Goal: Task Accomplishment & Management: Use online tool/utility

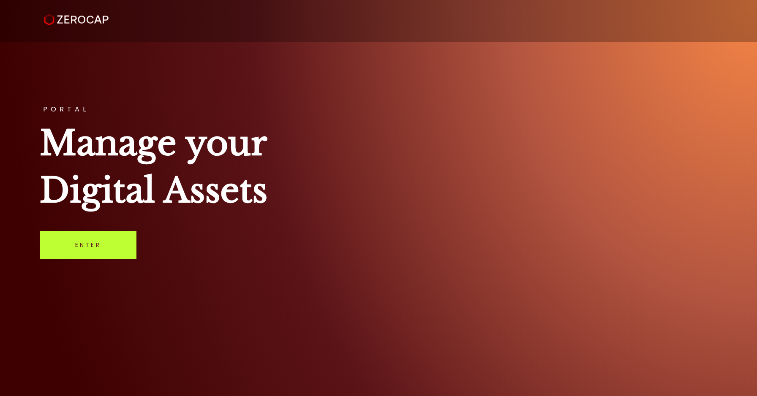
click at [132, 254] on link "Enter" at bounding box center [88, 245] width 97 height 28
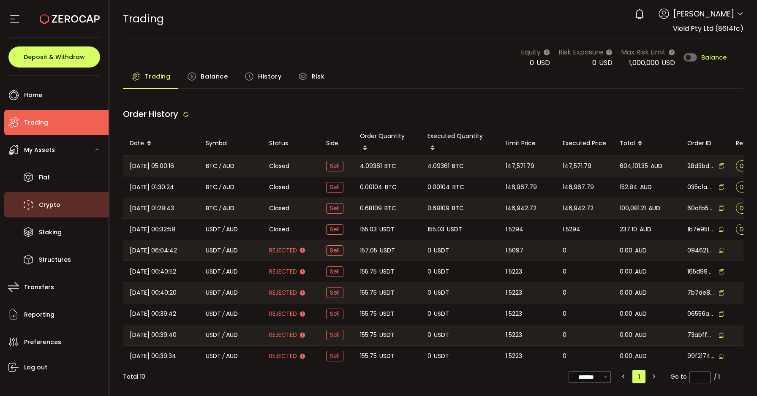
type input "***"
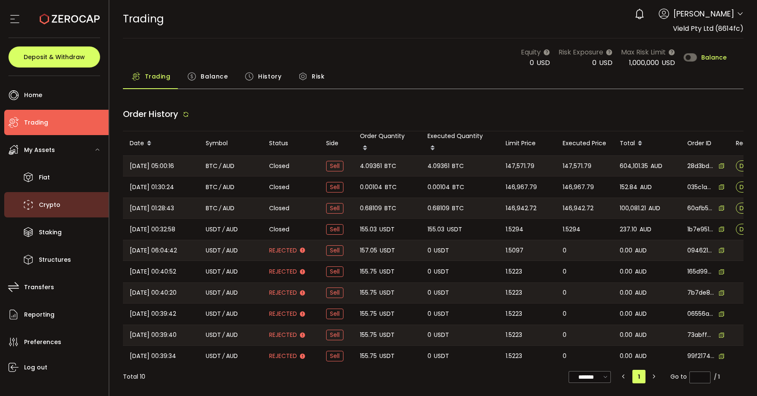
type input "***"
click at [55, 204] on span "Crypto" at bounding box center [50, 205] width 22 height 12
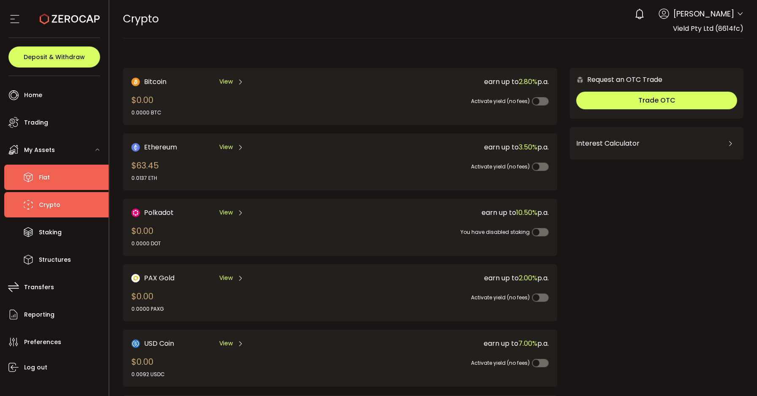
click at [52, 185] on li "Fiat" at bounding box center [56, 177] width 104 height 25
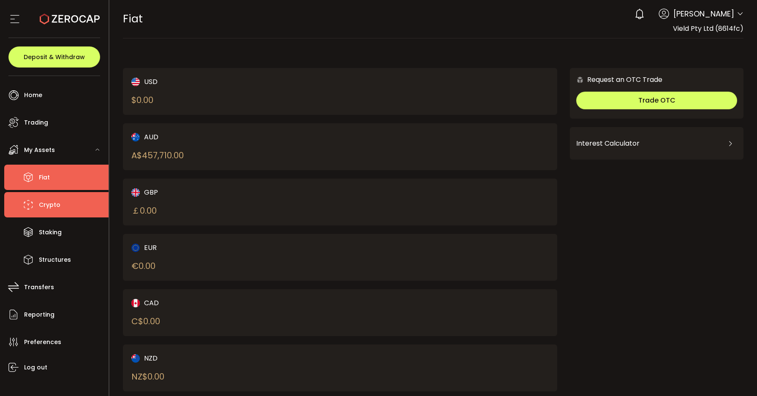
click at [52, 215] on li "Crypto" at bounding box center [56, 204] width 104 height 25
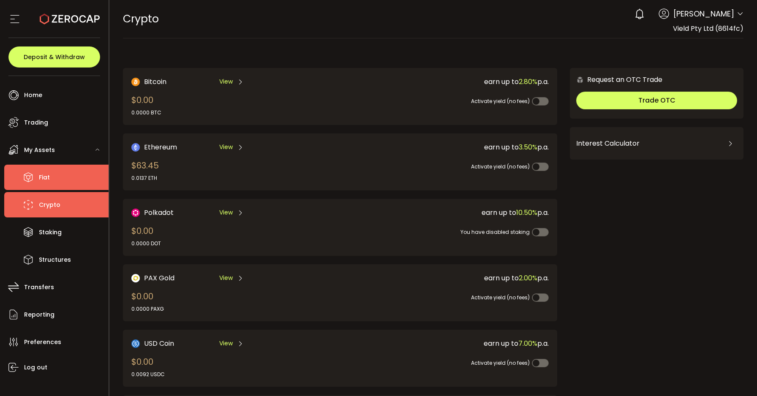
click at [36, 170] on li "Fiat" at bounding box center [56, 177] width 104 height 25
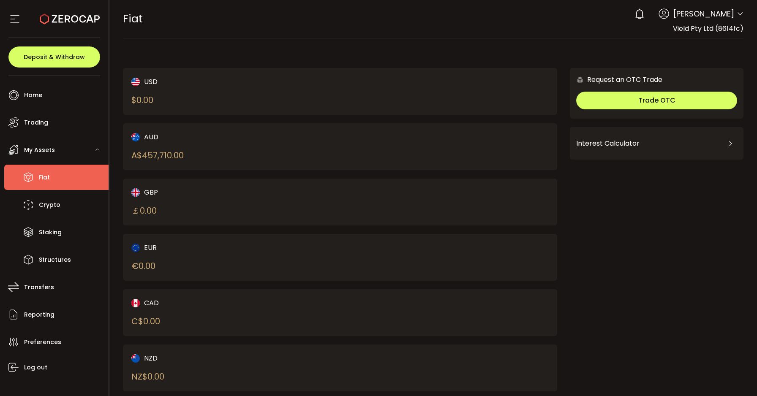
click at [221, 150] on div "AUD A$ 457,710.00" at bounding box center [225, 147] width 188 height 30
click at [338, 162] on div "AUD A$ 457,710.00" at bounding box center [340, 146] width 435 height 47
click at [209, 143] on div "AUD A$ 457,710.00" at bounding box center [225, 147] width 188 height 30
click at [145, 151] on div "A$ 457,710.00" at bounding box center [157, 155] width 52 height 13
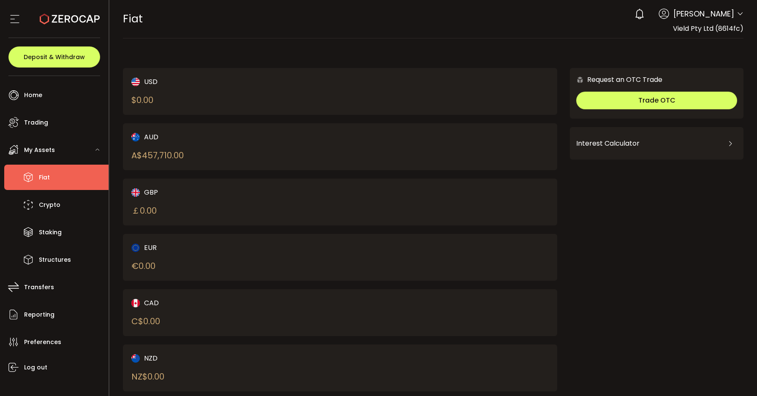
drag, startPoint x: 161, startPoint y: 152, endPoint x: 144, endPoint y: 177, distance: 30.5
click at [161, 152] on div "A$ 457,710.00" at bounding box center [157, 155] width 52 height 13
click at [52, 94] on li "Home" at bounding box center [56, 94] width 104 height 25
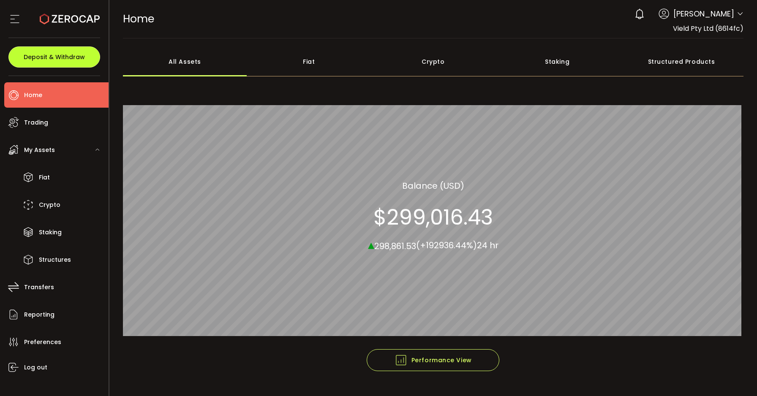
drag, startPoint x: 73, startPoint y: 52, endPoint x: 79, endPoint y: 56, distance: 7.0
click at [73, 52] on button "Deposit & Withdraw" at bounding box center [54, 56] width 92 height 21
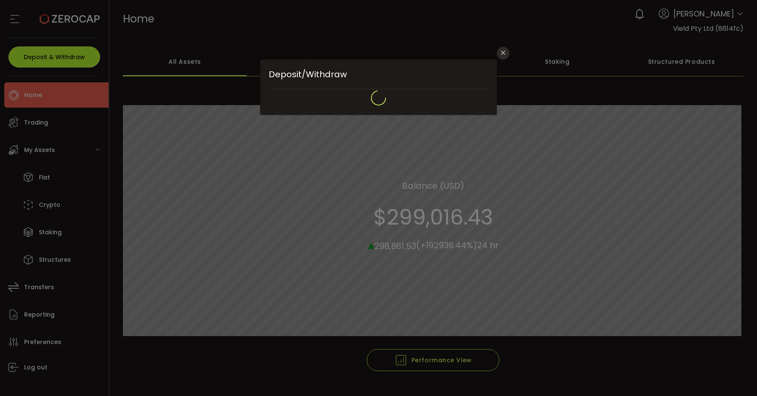
type input "**********"
type input "*******"
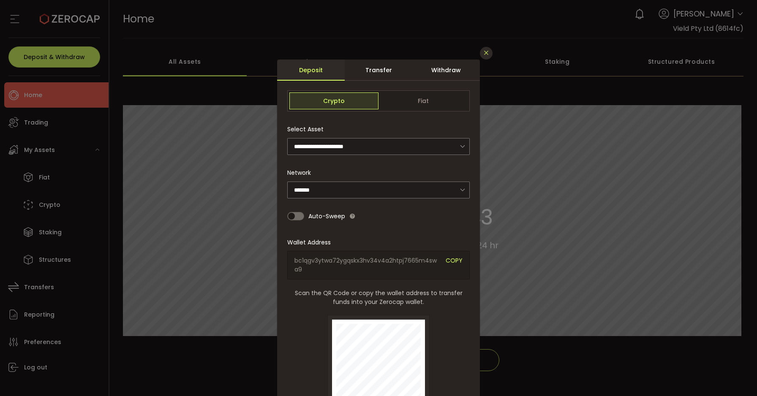
drag, startPoint x: 486, startPoint y: 48, endPoint x: 480, endPoint y: 52, distance: 6.9
click at [486, 48] on button "Close" at bounding box center [486, 53] width 13 height 13
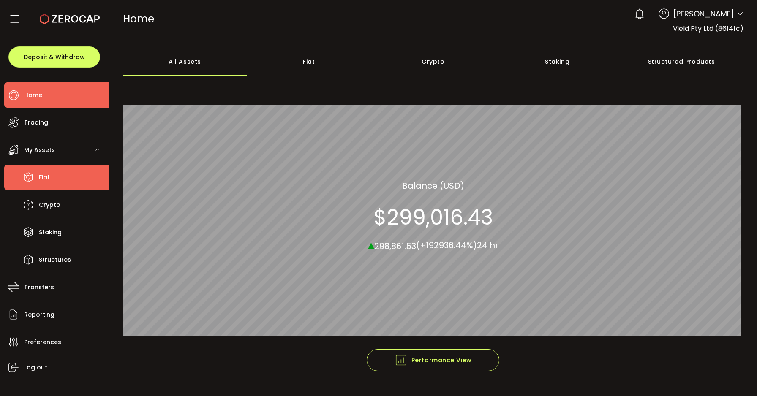
click at [71, 179] on li "Fiat" at bounding box center [56, 177] width 104 height 25
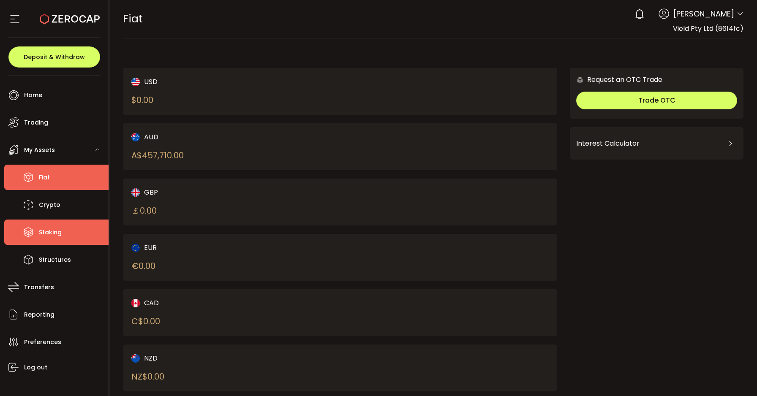
click at [51, 243] on li "Staking" at bounding box center [56, 232] width 104 height 25
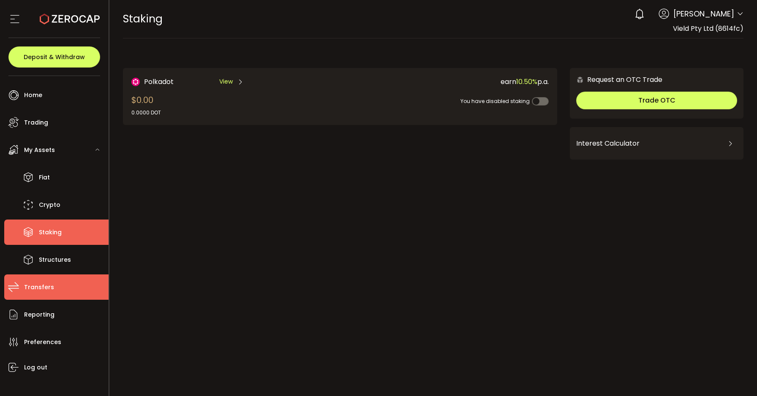
click at [66, 290] on li "Transfers" at bounding box center [56, 287] width 104 height 25
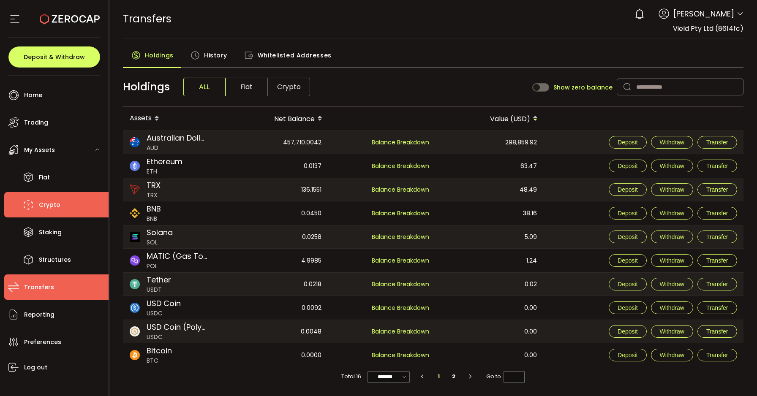
click at [63, 210] on li "Crypto" at bounding box center [56, 204] width 104 height 25
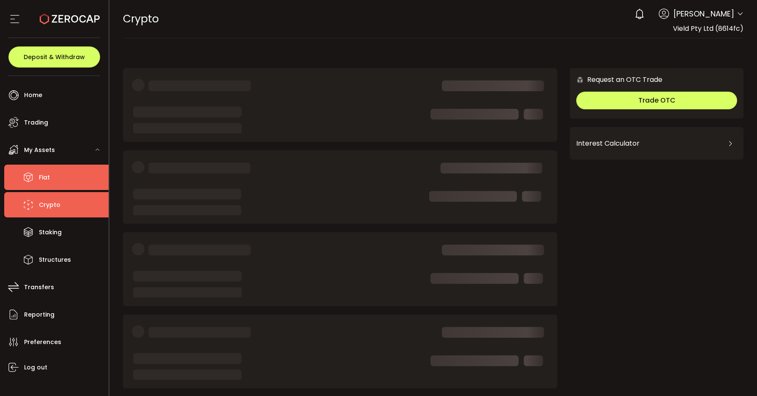
click at [56, 180] on li "Fiat" at bounding box center [56, 177] width 104 height 25
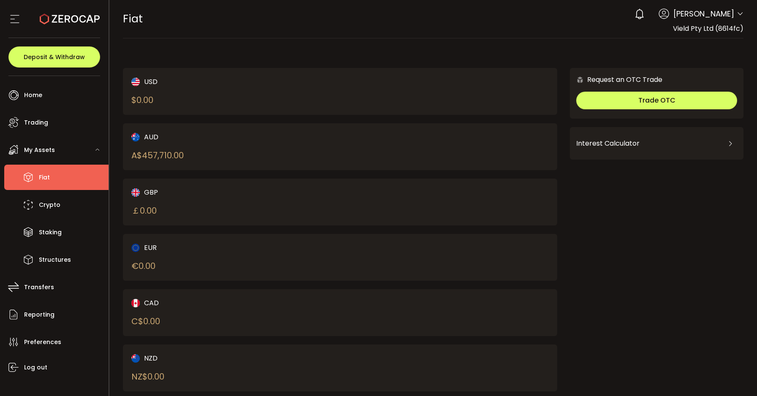
click at [659, 18] on icon at bounding box center [664, 13] width 11 height 11
click at [230, 162] on div "AUD A$ 457,710.00" at bounding box center [340, 146] width 435 height 47
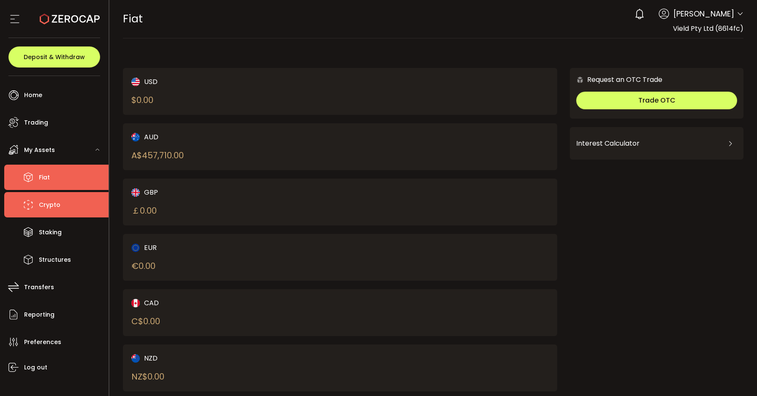
click at [87, 217] on li "Crypto" at bounding box center [56, 204] width 104 height 25
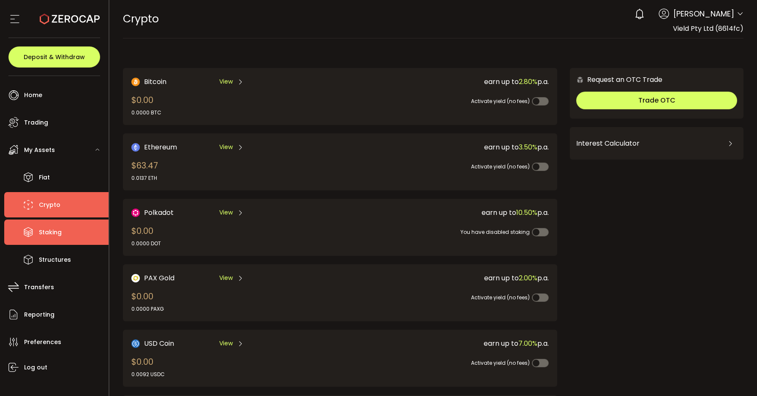
click at [49, 229] on span "Staking" at bounding box center [50, 232] width 23 height 12
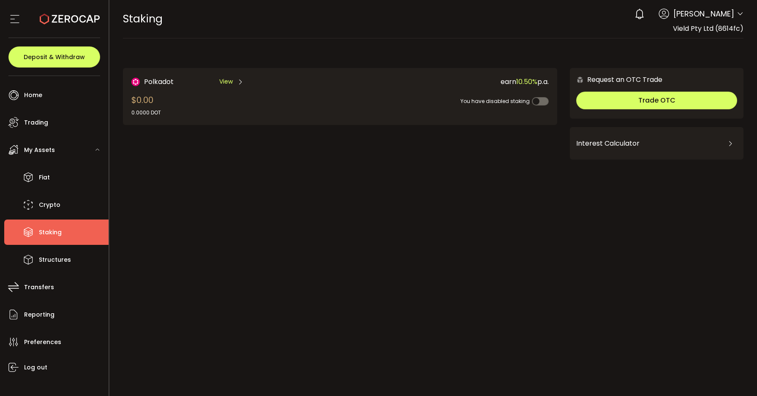
click at [311, 199] on div "Polkadot View $0.00 0.0000 DOT earn 10.50% p.a. You have disabled staking Reque…" at bounding box center [433, 125] width 621 height 156
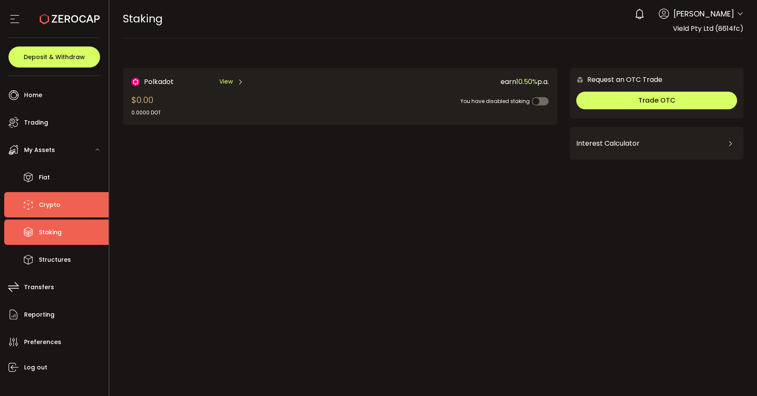
click at [52, 204] on span "Crypto" at bounding box center [50, 205] width 22 height 12
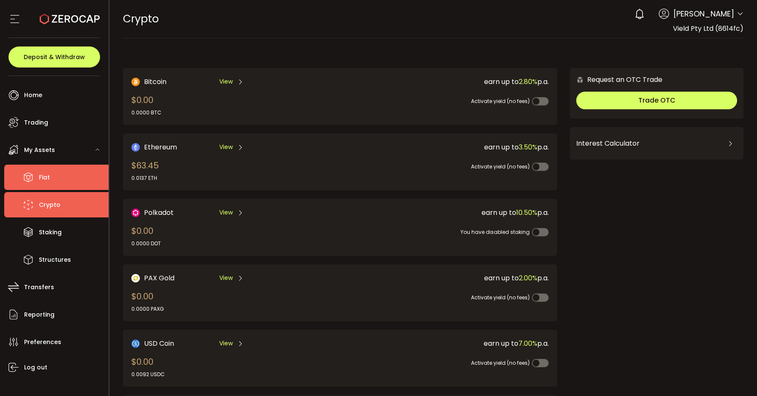
click at [66, 175] on li "Fiat" at bounding box center [56, 177] width 104 height 25
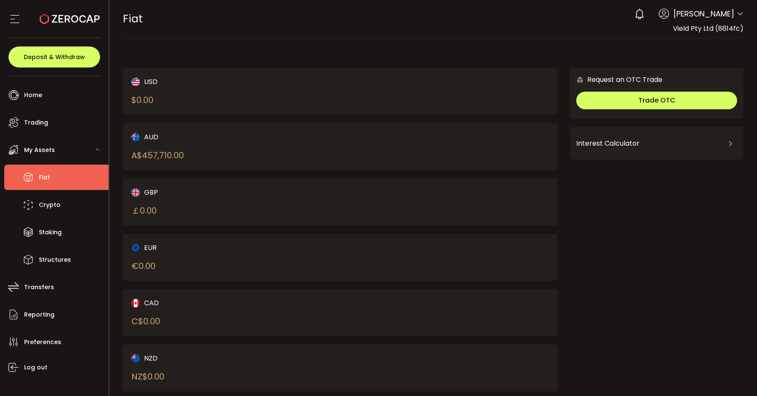
click at [228, 150] on div "AUD A$ 457,710.00" at bounding box center [225, 147] width 188 height 30
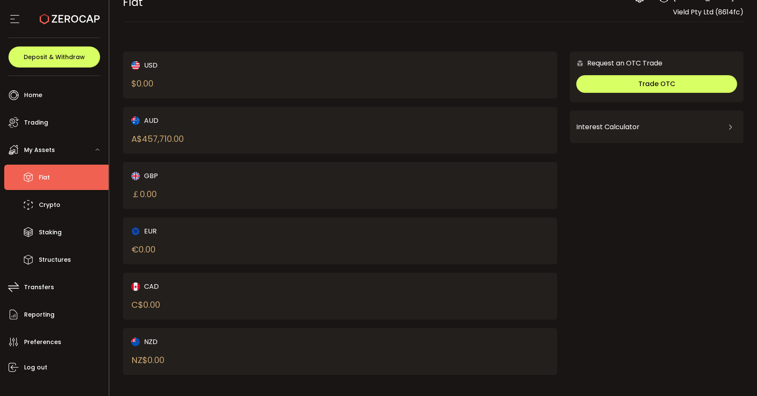
scroll to position [18, 0]
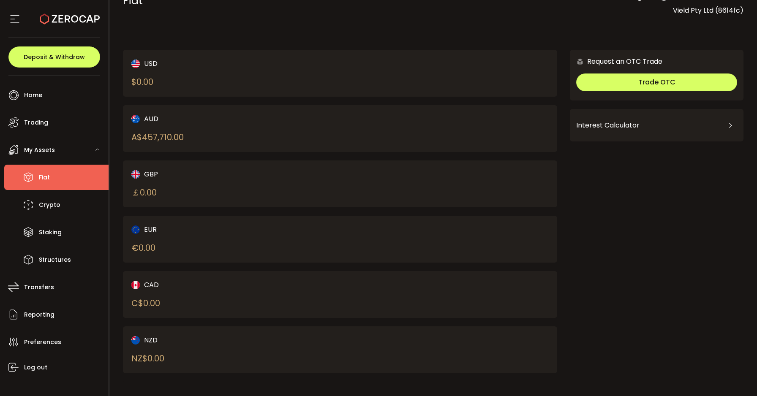
click at [70, 161] on div "My Assets" at bounding box center [56, 149] width 104 height 25
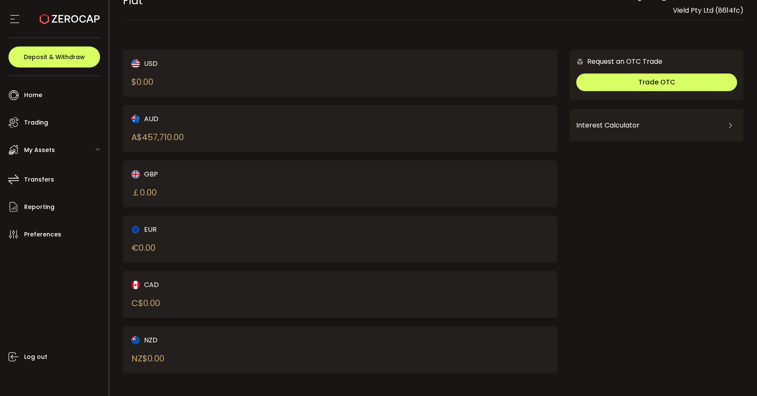
click at [51, 153] on span "My Assets" at bounding box center [39, 150] width 31 height 12
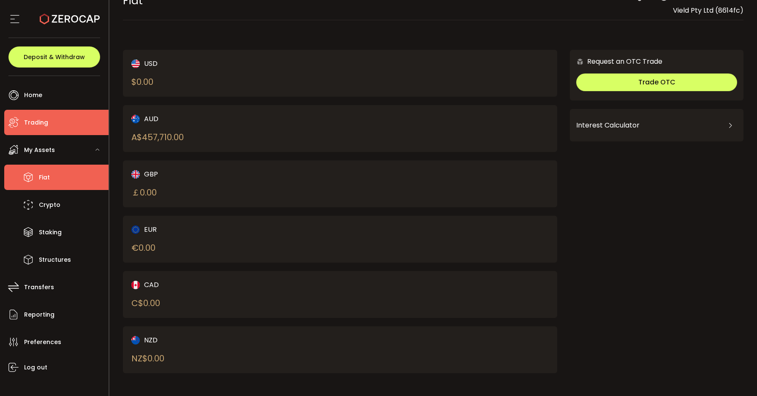
click at [37, 119] on span "Trading" at bounding box center [36, 123] width 24 height 12
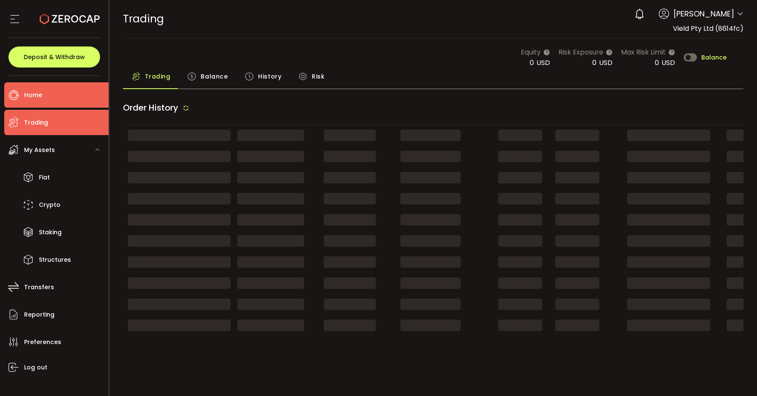
click at [36, 97] on span "Home" at bounding box center [33, 95] width 18 height 12
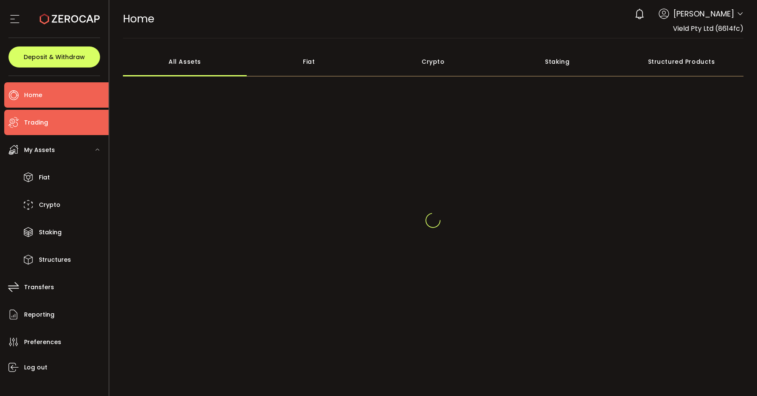
click at [57, 129] on li "Trading" at bounding box center [56, 122] width 104 height 25
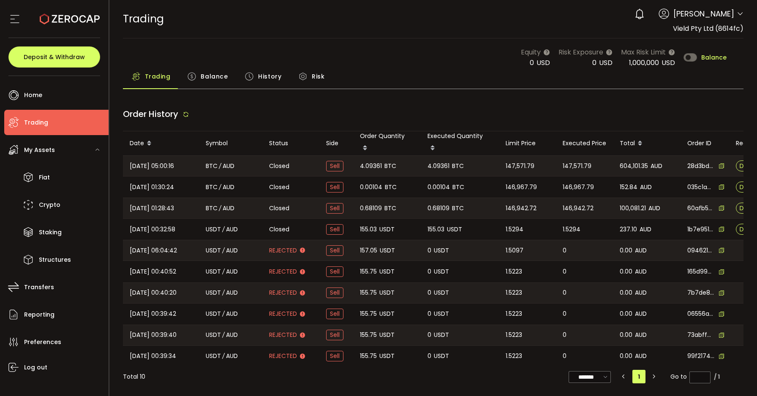
type input "***"
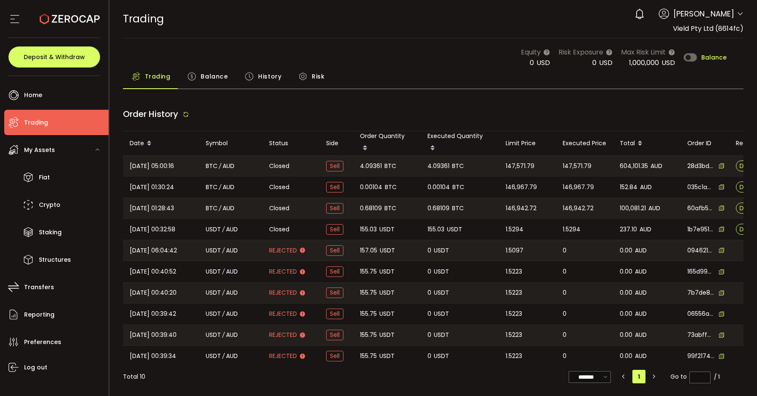
type input "***"
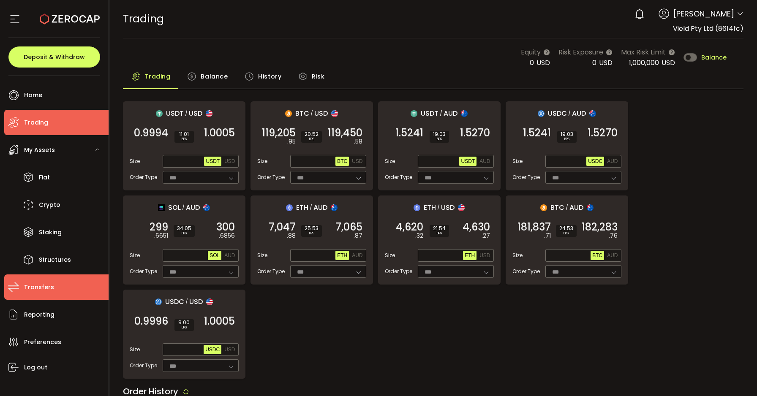
click at [41, 275] on li "Transfers" at bounding box center [56, 287] width 104 height 25
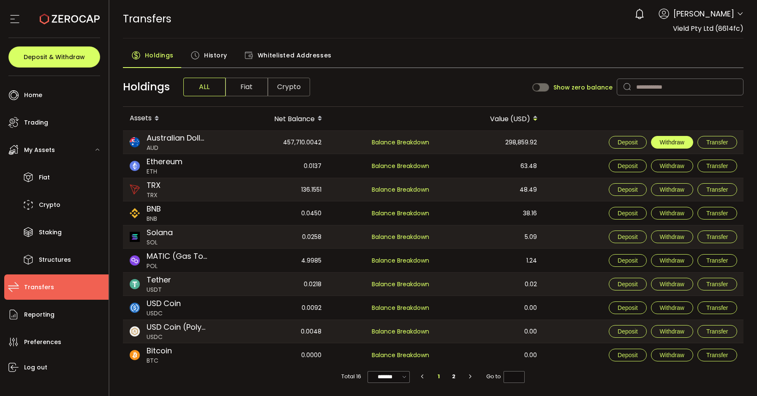
click at [679, 146] on button "Withdraw" at bounding box center [672, 142] width 42 height 13
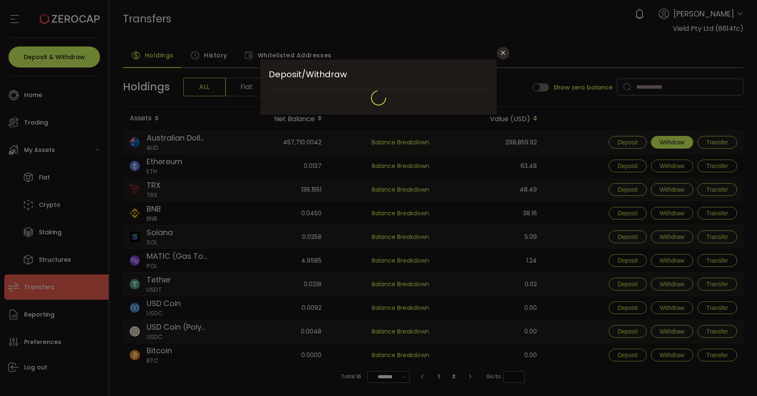
type input "**********"
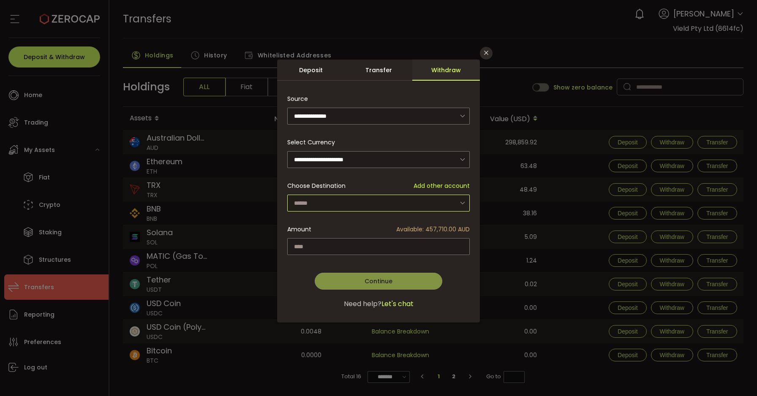
click at [417, 201] on input "dialog" at bounding box center [378, 203] width 183 height 17
click at [336, 227] on span "Vield Pty Ltd - 9213" at bounding box center [323, 225] width 55 height 8
type input "**********"
click at [337, 241] on input "dialog" at bounding box center [378, 246] width 183 height 17
type input "******"
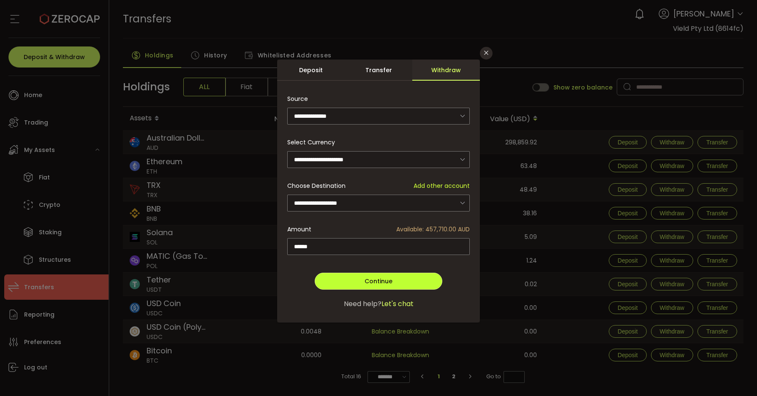
click at [381, 285] on button "Continue" at bounding box center [379, 281] width 128 height 17
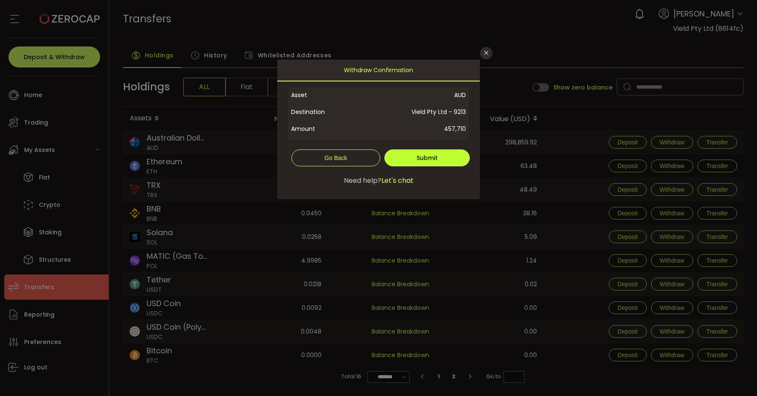
click at [436, 161] on span "Submit" at bounding box center [427, 158] width 21 height 8
